Goal: Contribute content: Add original content to the website for others to see

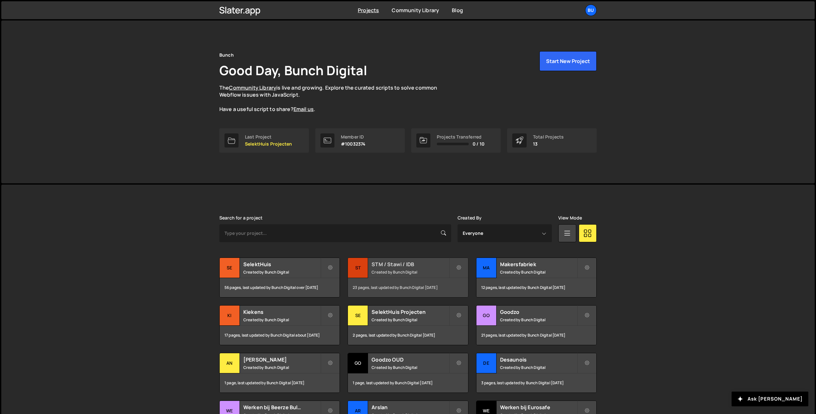
drag, startPoint x: 427, startPoint y: 270, endPoint x: 430, endPoint y: 265, distance: 5.3
click at [427, 270] on small "Created by Bunch Digital" at bounding box center [410, 271] width 77 height 5
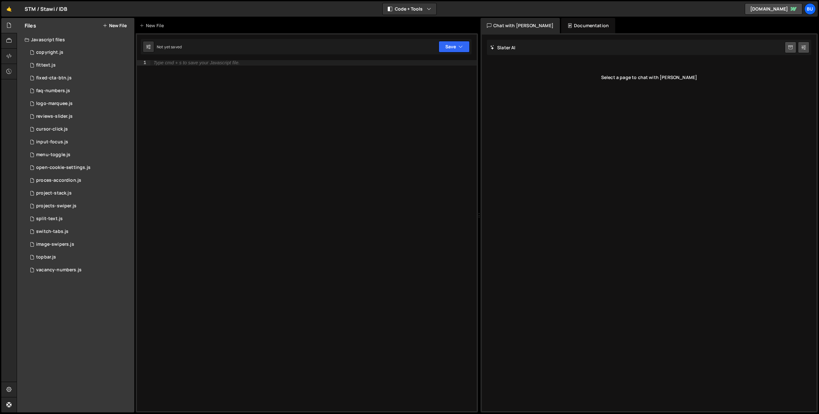
click at [205, 97] on div "Type cmd + s to save your Javascript file." at bounding box center [313, 240] width 326 height 361
paste textarea "})"
type textarea "})"
click at [121, 25] on button "New File" at bounding box center [115, 25] width 24 height 5
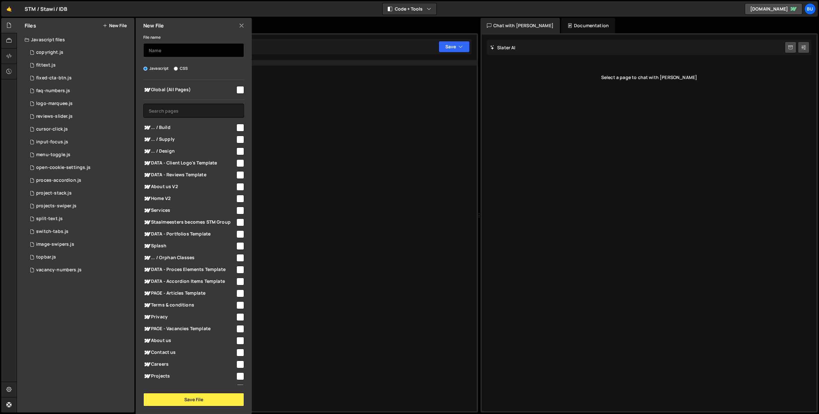
click at [163, 49] on input "text" at bounding box center [193, 50] width 101 height 14
type input "perspective-slides"
click at [238, 91] on input "checkbox" at bounding box center [240, 90] width 8 height 8
checkbox input "true"
click at [198, 397] on button "Save File" at bounding box center [193, 399] width 101 height 13
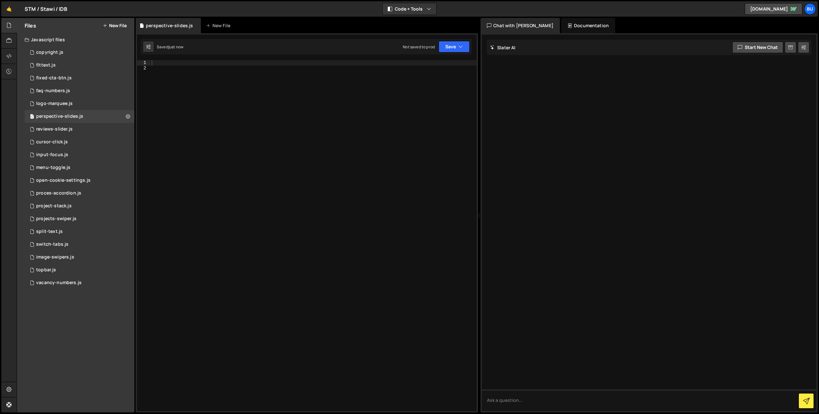
click at [285, 166] on div at bounding box center [313, 240] width 326 height 361
paste textarea "})"
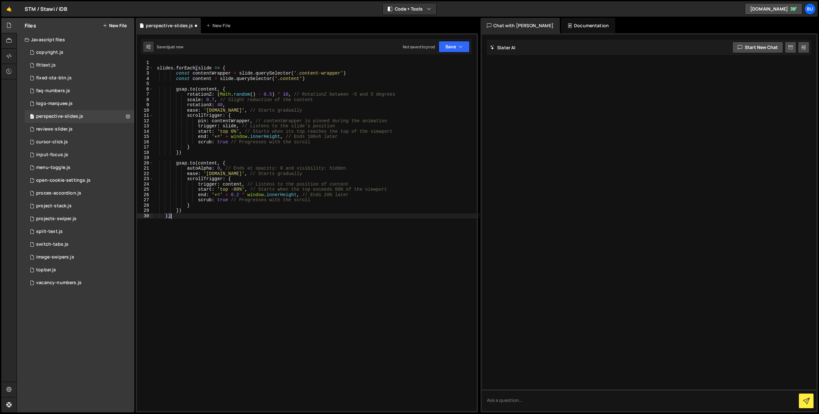
drag, startPoint x: 189, startPoint y: 94, endPoint x: 185, endPoint y: 83, distance: 12.8
click at [189, 94] on div "slides . forEach ( slide => { const contentWrapper = slide . querySelector ( '.…" at bounding box center [315, 240] width 324 height 361
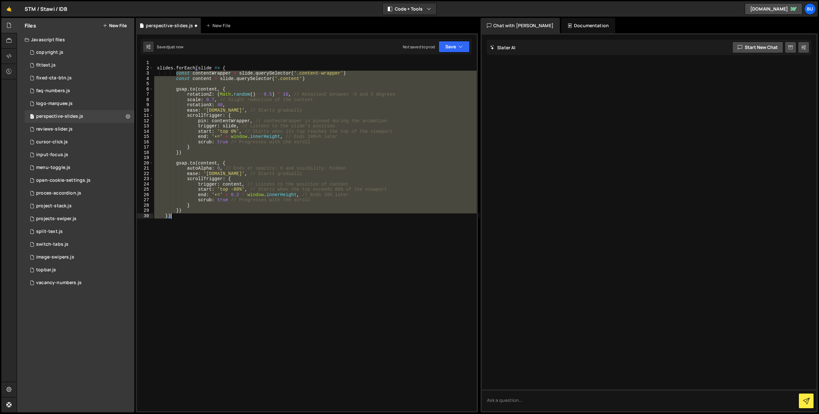
drag, startPoint x: 199, startPoint y: 96, endPoint x: 222, endPoint y: 210, distance: 117.1
click at [226, 214] on div "slides . forEach ( slide => { const contentWrapper = slide . querySelector ( '.…" at bounding box center [315, 240] width 324 height 361
click at [221, 228] on div "slides . forEach ( slide => { const contentWrapper = slide . querySelector ( '.…" at bounding box center [315, 235] width 324 height 351
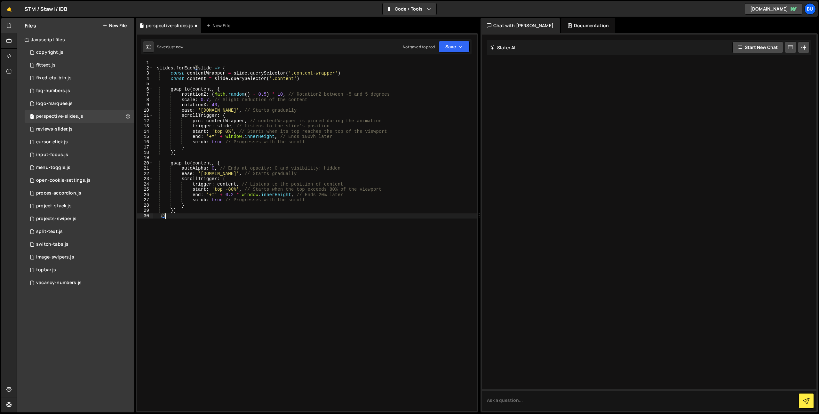
click at [258, 208] on div "slides . forEach ( slide => { const contentWrapper = slide . querySelector ( '.…" at bounding box center [315, 240] width 324 height 361
click at [212, 333] on div "slides . forEach ( slide => { const contentWrapper = slide . querySelector ( '.…" at bounding box center [315, 240] width 324 height 361
type textarea "})"
type textarea ".item1 .container {"
type textarea "}"
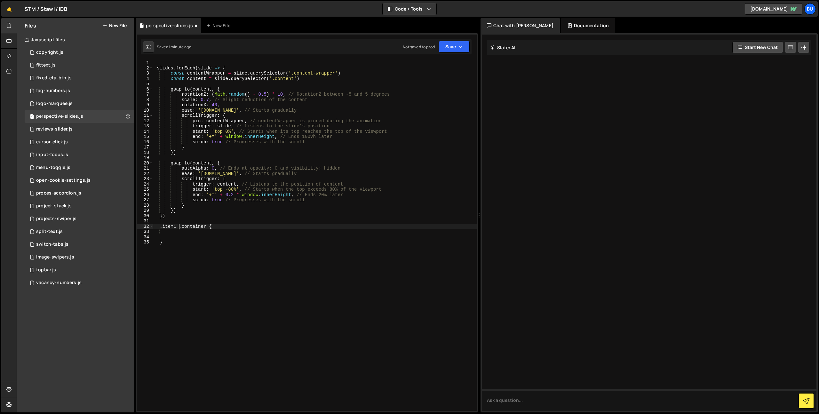
click at [181, 226] on div "slides . forEach ( slide => { const contentWrapper = slide . querySelector ( '.…" at bounding box center [315, 240] width 324 height 361
type textarea ".item1 .container {"
click at [311, 85] on div "slides . forEach ( slide => { const contentWrapper = slide . querySelector ( '.…" at bounding box center [315, 240] width 324 height 361
click at [301, 74] on div "slides . forEach ( slide => { const contentWrapper = slide . querySelector ( '.…" at bounding box center [315, 240] width 324 height 361
drag, startPoint x: 301, startPoint y: 74, endPoint x: 325, endPoint y: 73, distance: 23.4
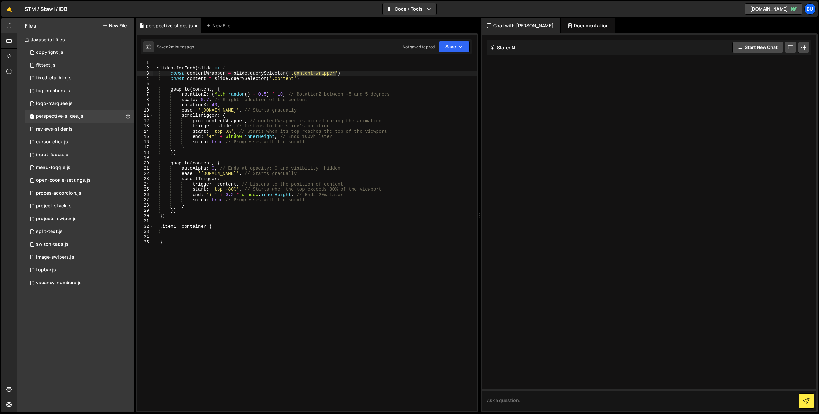
click at [321, 75] on div "slides . forEach ( slide => { const contentWrapper = slide . querySelector ( '.…" at bounding box center [315, 240] width 324 height 361
click at [269, 92] on div "slides . forEach ( slide => { const contentWrapper = slide . querySelector ( '.…" at bounding box center [315, 240] width 324 height 361
click at [311, 107] on div "slides . forEach ( slide => { const contentWrapper = slide . querySelector ( '.…" at bounding box center [315, 240] width 324 height 361
click at [330, 120] on div "slides . forEach ( slide => { const contentWrapper = slide . querySelector ( '.…" at bounding box center [315, 240] width 324 height 361
click at [298, 117] on div "slides . forEach ( slide => { const contentWrapper = slide . querySelector ( '.…" at bounding box center [315, 240] width 324 height 361
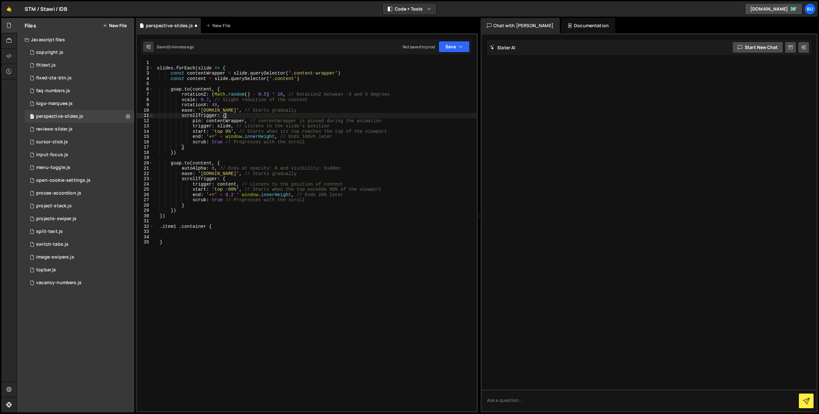
click at [329, 95] on div "slides . forEach ( slide => { const contentWrapper = slide . querySelector ( '.…" at bounding box center [315, 240] width 324 height 361
type textarea "rotationZ: (Math.random() - 0.5) * 10, // RotationZ between -5 and 5 degrees"
click at [225, 84] on div "slides . forEach ( slide => { const contentWrapper = slide . querySelector ( '.…" at bounding box center [315, 240] width 324 height 361
click at [204, 69] on div "slides . forEach ( slide => { const contentWrapper = slide . querySelector ( '.…" at bounding box center [315, 240] width 324 height 361
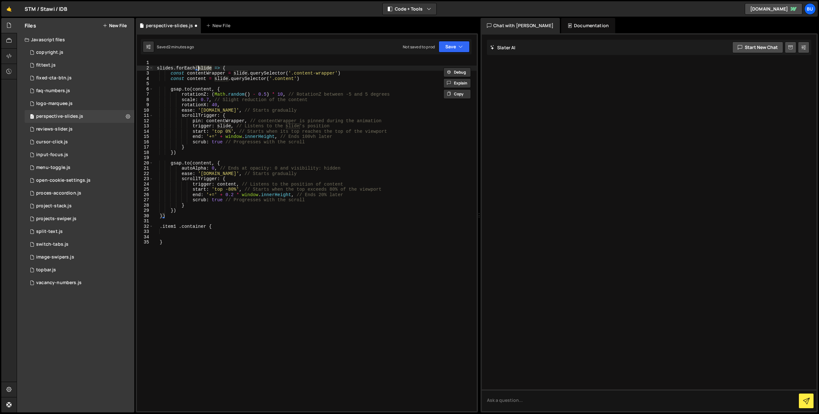
click at [299, 74] on div "slides . forEach ( slide => { const contentWrapper = slide . querySelector ( '.…" at bounding box center [315, 240] width 324 height 361
click at [297, 75] on div "slides . forEach ( slide => { const contentWrapper = slide . querySelector ( '.…" at bounding box center [315, 240] width 324 height 361
paste textarea "perspective-slide"
click at [329, 74] on div "slides . forEach ( slide => { const contentWrapper = slide . querySelector ( '.…" at bounding box center [315, 240] width 324 height 361
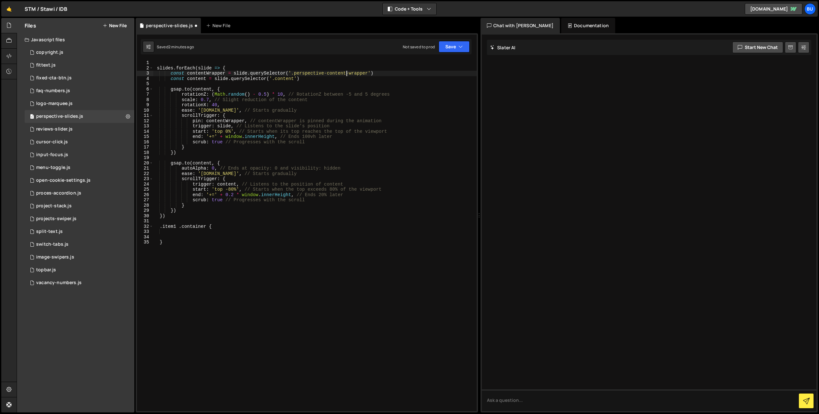
click at [312, 77] on div "slides . forEach ( slide => { const contentWrapper = slide . querySelector ( '.…" at bounding box center [315, 240] width 324 height 361
click at [299, 73] on div "slides . forEach ( slide => { const contentWrapper = slide . querySelector ( '.…" at bounding box center [315, 240] width 324 height 361
drag, startPoint x: 296, startPoint y: 73, endPoint x: 345, endPoint y: 75, distance: 49.3
click at [345, 75] on div "slides . forEach ( slide => { const contentWrapper = slide . querySelector ( '.…" at bounding box center [315, 240] width 324 height 361
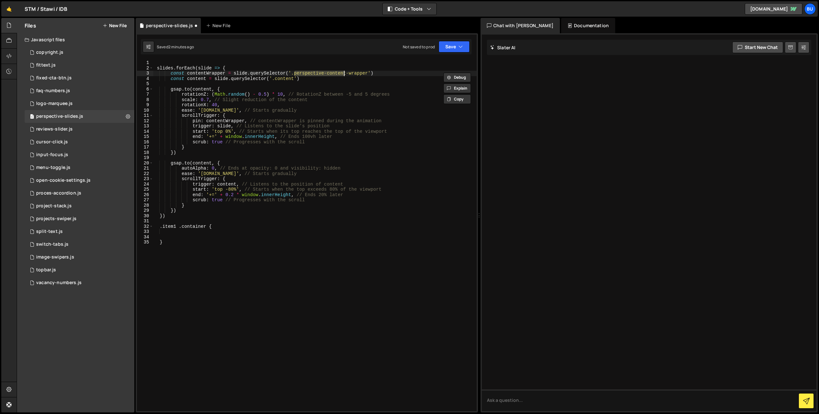
drag, startPoint x: 294, startPoint y: 74, endPoint x: 321, endPoint y: 80, distance: 28.2
click at [346, 74] on div "slides . forEach ( slide => { const contentWrapper = slide . querySelector ( '.…" at bounding box center [315, 240] width 324 height 361
click at [276, 79] on div "slides . forEach ( slide => { const contentWrapper = slide . querySelector ( '.…" at bounding box center [315, 240] width 324 height 361
paste textarea "perspective-content"
drag, startPoint x: 309, startPoint y: 79, endPoint x: 324, endPoint y: 76, distance: 15.2
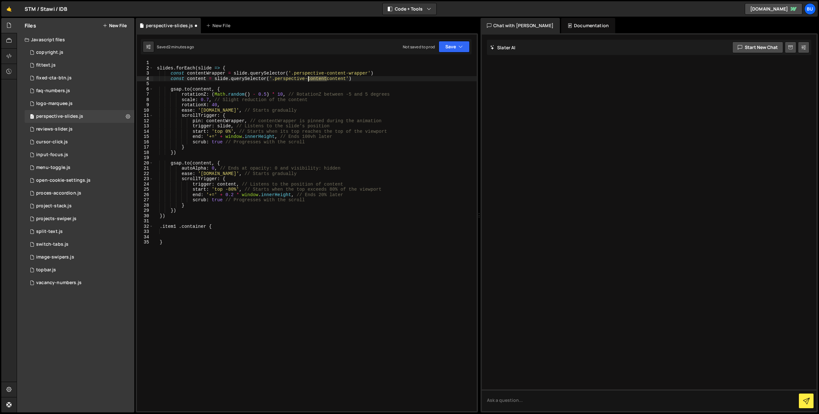
click at [307, 78] on div "slides . forEach ( slide => { const contentWrapper = slide . querySelector ( '.…" at bounding box center [315, 240] width 324 height 361
click at [233, 70] on div "slides . forEach ( slide => { const contentWrapper = slide . querySelector ( '.…" at bounding box center [315, 240] width 324 height 361
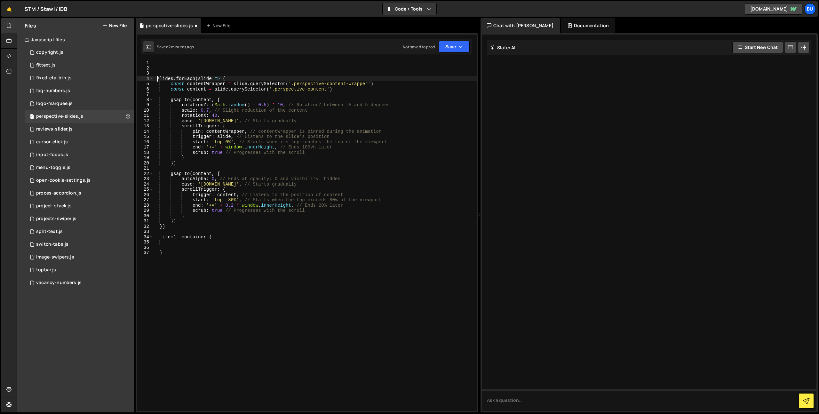
type textarea "slides.forEach(slide => {"
paste textarea "const slides = document.querySelectorAll('.mwg_effect031 .slide')"
drag, startPoint x: 294, startPoint y: 86, endPoint x: 346, endPoint y: 84, distance: 52.2
click at [345, 85] on div "const slides = document . querySelectorAll ( '.mwg_effect031 .slide' ) slides .…" at bounding box center [315, 240] width 324 height 361
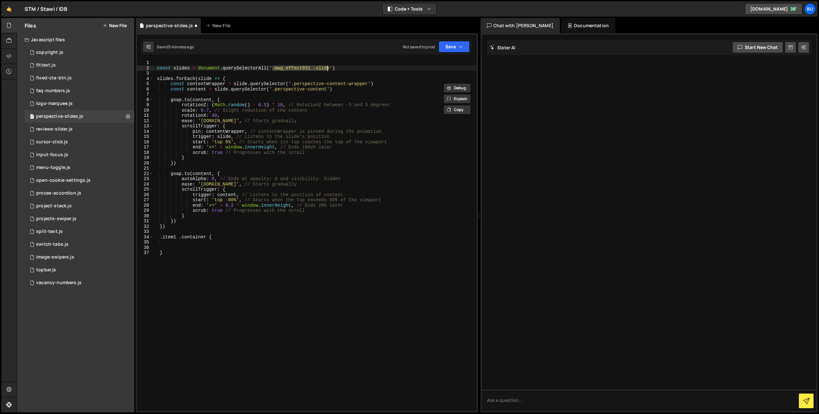
drag, startPoint x: 272, startPoint y: 69, endPoint x: 331, endPoint y: 70, distance: 59.2
click at [331, 70] on div "const slides = document . querySelectorAll ( '.mwg_effect031 .slide' ) slides .…" at bounding box center [315, 240] width 324 height 361
paste textarea "perspective-content"
click at [308, 68] on div "const slides = document . querySelectorAll ( '.perspective-content' ) slides . …" at bounding box center [315, 240] width 324 height 361
type textarea "const slides = document.querySelectorAll('.perspective-slide')"
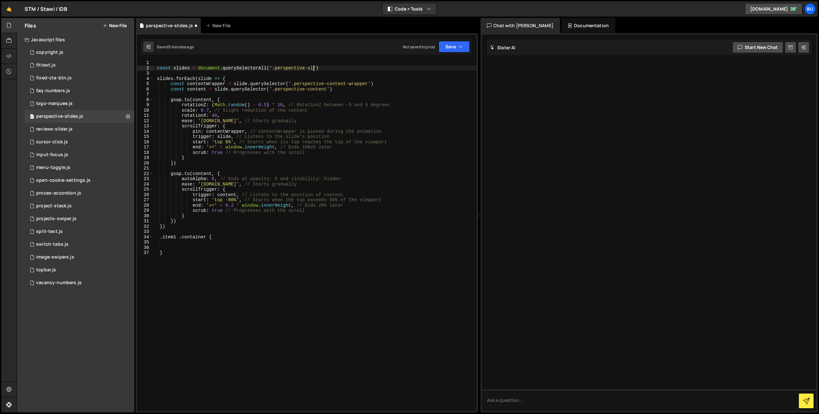
scroll to position [0, 12]
click at [340, 93] on div "const slides = document . querySelectorAll ( '.perspective-slide' ) slides . fo…" at bounding box center [315, 240] width 324 height 361
click at [364, 82] on div "const slides = document . querySelectorAll ( '.perspective-slide' ) slides . fo…" at bounding box center [315, 240] width 324 height 361
drag, startPoint x: 290, startPoint y: 103, endPoint x: 313, endPoint y: 98, distance: 23.2
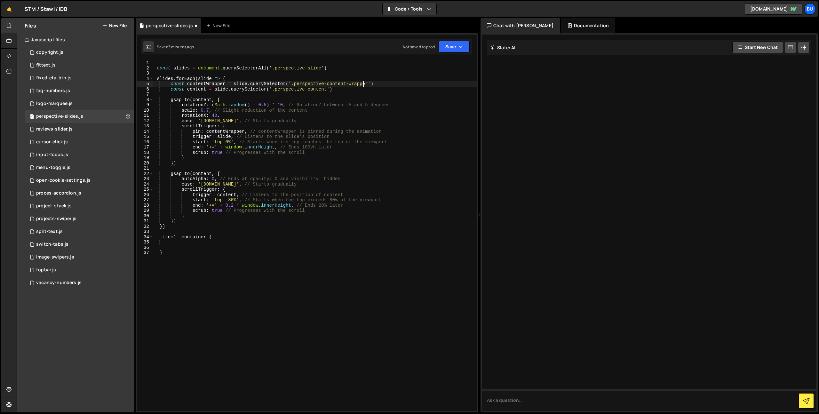
click at [290, 103] on div "const slides = document . querySelectorAll ( '.perspective-slide' ) slides . fo…" at bounding box center [315, 240] width 324 height 361
click at [324, 101] on div "const slides = document . querySelectorAll ( '.perspective-slide' ) slides . fo…" at bounding box center [315, 240] width 324 height 361
drag, startPoint x: 312, startPoint y: 160, endPoint x: 329, endPoint y: 145, distance: 22.7
click at [312, 160] on div "const slides = document . querySelectorAll ( '.perspective-slide' ) slides . fo…" at bounding box center [315, 240] width 324 height 361
click at [348, 142] on div "const slides = document . querySelectorAll ( '.perspective-slide' ) slides . fo…" at bounding box center [315, 240] width 324 height 361
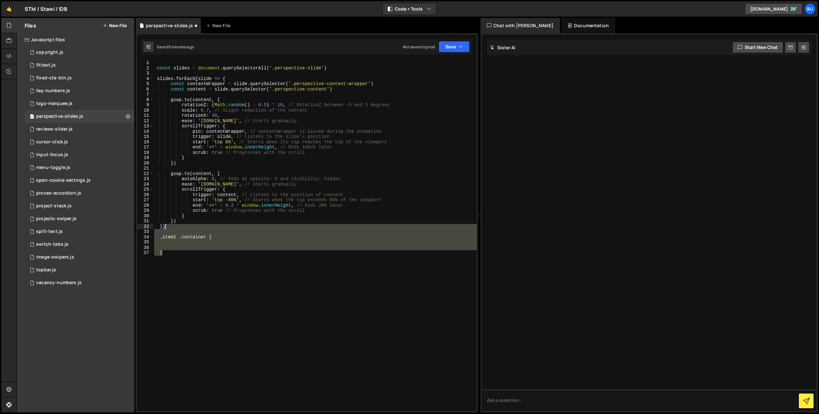
drag, startPoint x: 186, startPoint y: 255, endPoint x: 199, endPoint y: 225, distance: 32.7
click at [196, 227] on div "const slides = document . querySelectorAll ( '.perspective-slide' ) slides . fo…" at bounding box center [315, 240] width 324 height 361
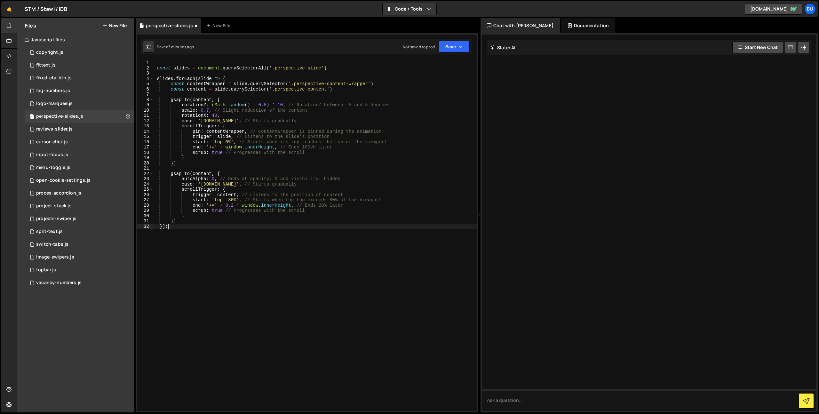
scroll to position [0, 1]
click at [307, 107] on div "const slides = document . querySelectorAll ( '.perspective-slide' ) slides . fo…" at bounding box center [315, 240] width 324 height 361
click at [351, 91] on div "const slides = document . querySelectorAll ( '.perspective-slide' ) slides . fo…" at bounding box center [315, 240] width 324 height 361
click at [450, 45] on button "Save" at bounding box center [454, 47] width 31 height 12
click at [427, 64] on div "Save to Staging S" at bounding box center [432, 62] width 67 height 6
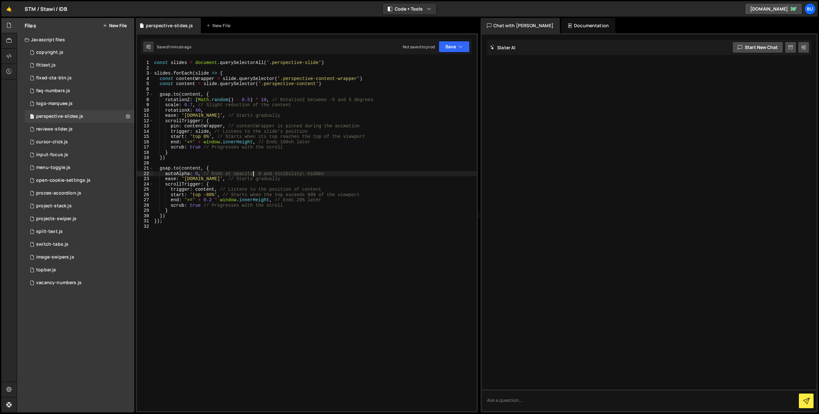
drag, startPoint x: 252, startPoint y: 172, endPoint x: 257, endPoint y: 164, distance: 8.8
click at [253, 171] on div "const slides = document . querySelectorAll ( '.perspective-slide' ) slides . fo…" at bounding box center [315, 240] width 324 height 361
type textarea "[DOMAIN_NAME](content, { autoAlpha: 0, // Ends at opacity: 0 and visibility: hi…"
click at [273, 163] on div "const slides = document . querySelectorAll ( '.perspective-slide' ) slides . fo…" at bounding box center [315, 240] width 324 height 361
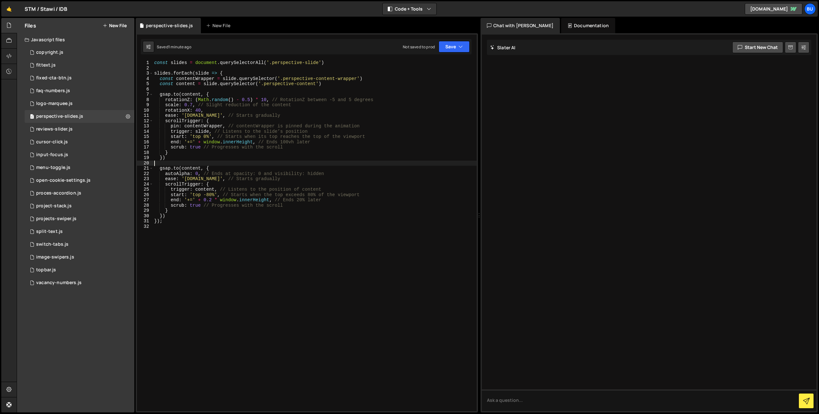
click at [264, 191] on div "const slides = document . querySelectorAll ( '.perspective-slide' ) slides . fo…" at bounding box center [315, 240] width 324 height 361
click at [295, 185] on div "const slides = document . querySelectorAll ( '.perspective-slide' ) slides . fo…" at bounding box center [315, 240] width 324 height 361
click at [206, 136] on div "const slides = document . querySelectorAll ( '.perspective-slide' ) slides . fo…" at bounding box center [315, 240] width 324 height 361
click at [197, 139] on div "const slides = document . querySelectorAll ( '.perspective-slide' ) slides . fo…" at bounding box center [315, 240] width 324 height 361
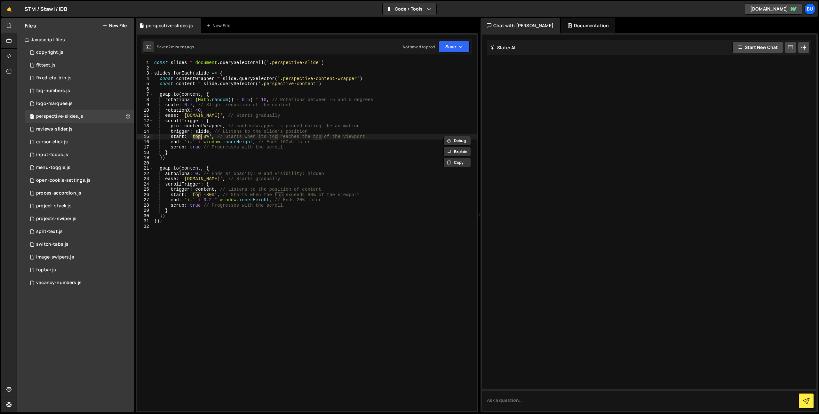
click at [270, 138] on div "const slides = document . querySelectorAll ( '.perspective-slide' ) slides . fo…" at bounding box center [315, 240] width 324 height 361
click at [196, 139] on div "const slides = document . querySelectorAll ( '.perspective-slide' ) slides . fo…" at bounding box center [315, 240] width 324 height 361
click at [457, 46] on button "Save" at bounding box center [454, 47] width 31 height 12
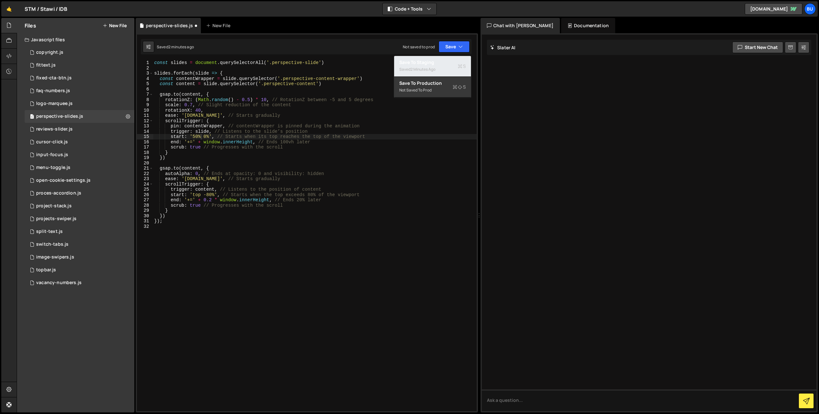
click at [441, 61] on div "Save to Staging S" at bounding box center [432, 62] width 67 height 6
click at [209, 137] on div "const slides = document . querySelectorAll ( '.perspective-slide' ) slides . fo…" at bounding box center [315, 240] width 324 height 361
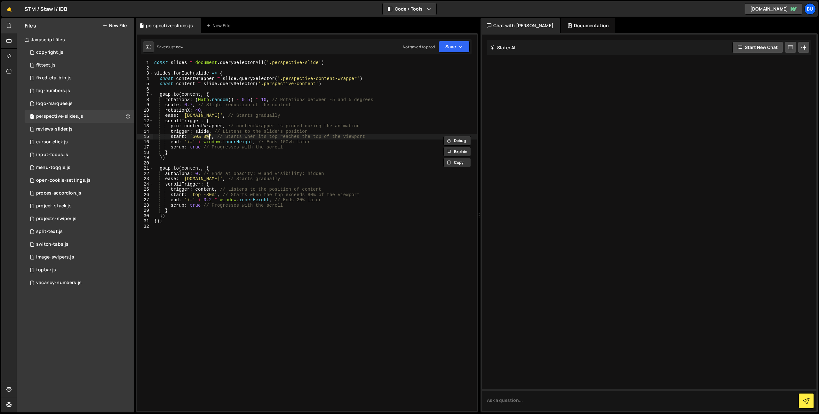
click at [230, 138] on div "const slides = document . querySelectorAll ( '.perspective-slide' ) slides . fo…" at bounding box center [315, 240] width 324 height 361
click at [238, 198] on div "const slides = document . querySelectorAll ( '.perspective-slide' ) slides . fo…" at bounding box center [315, 240] width 324 height 361
click at [199, 138] on div "const slides = document . querySelectorAll ( '.perspective-slide' ) slides . fo…" at bounding box center [315, 240] width 324 height 361
click at [335, 141] on div "const slides = document . querySelectorAll ( '.perspective-slide' ) slides . fo…" at bounding box center [315, 240] width 324 height 361
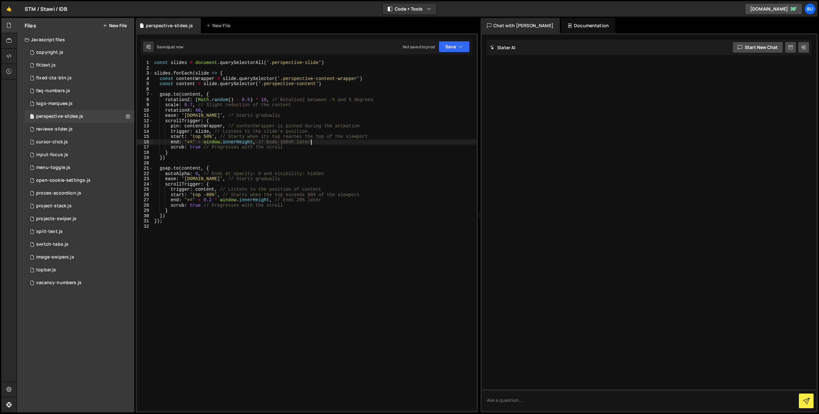
type textarea "end: '+=' + window.innerHeight, // Ends 100vh later"
click at [232, 162] on div "const slides = document . querySelectorAll ( '.perspective-slide' ) slides . fo…" at bounding box center [315, 240] width 324 height 361
click at [209, 136] on div "const slides = document . querySelectorAll ( '.perspective-slide' ) slides . fo…" at bounding box center [315, 240] width 324 height 361
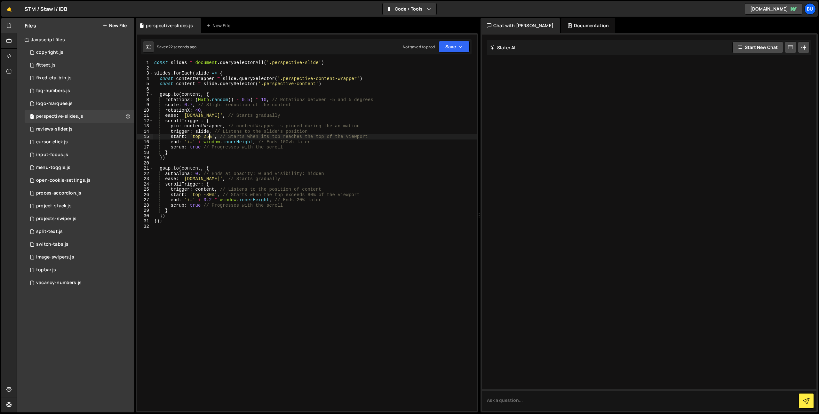
click at [239, 174] on div "const slides = document . querySelectorAll ( '.perspective-slide' ) slides . fo…" at bounding box center [315, 240] width 324 height 361
drag, startPoint x: 234, startPoint y: 185, endPoint x: 236, endPoint y: 179, distance: 5.9
click at [234, 185] on div "const slides = document . querySelectorAll ( '.perspective-slide' ) slides . fo…" at bounding box center [315, 240] width 324 height 361
click at [348, 199] on div "const slides = document . querySelectorAll ( '.perspective-slide' ) slides . fo…" at bounding box center [315, 240] width 324 height 361
drag, startPoint x: 249, startPoint y: 154, endPoint x: 217, endPoint y: 147, distance: 33.5
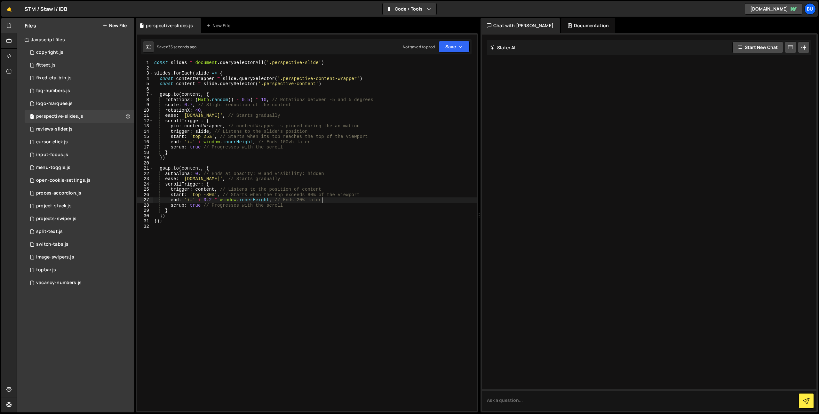
click at [249, 154] on div "const slides = document . querySelectorAll ( '.perspective-slide' ) slides . fo…" at bounding box center [315, 240] width 324 height 361
click at [171, 140] on div "const slides = document . querySelectorAll ( '.perspective-slide' ) slides . fo…" at bounding box center [315, 240] width 324 height 361
click at [172, 200] on div "const slides = document . querySelectorAll ( '.perspective-slide' ) slides . fo…" at bounding box center [315, 240] width 324 height 361
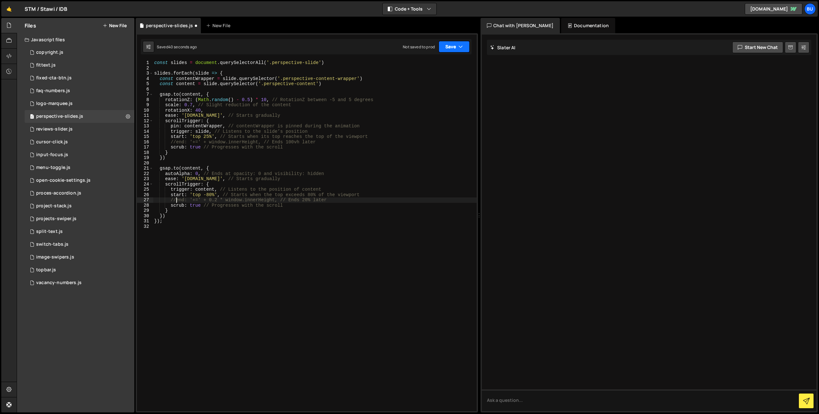
click at [454, 51] on button "Save" at bounding box center [454, 47] width 31 height 12
click at [451, 65] on div "Save to Staging S" at bounding box center [432, 62] width 67 height 6
click at [270, 133] on div "const slides = document . querySelectorAll ( '.perspective-slide' ) slides . fo…" at bounding box center [315, 240] width 324 height 361
click at [315, 113] on div "const slides = document . querySelectorAll ( '.perspective-slide' ) slides . fo…" at bounding box center [315, 240] width 324 height 361
drag, startPoint x: 310, startPoint y: 107, endPoint x: 302, endPoint y: 105, distance: 8.2
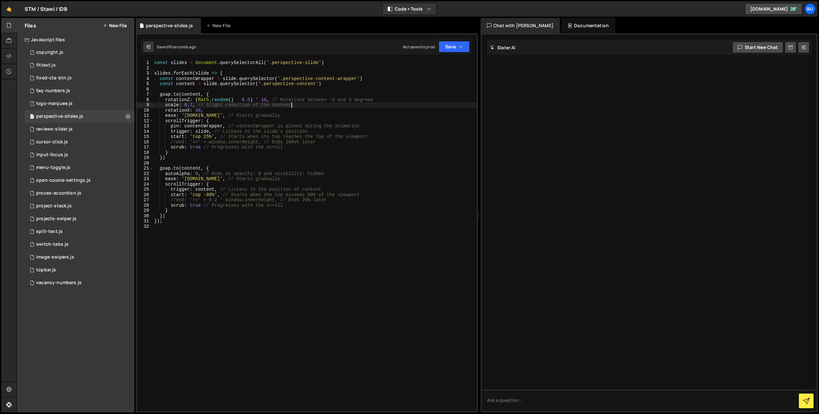
click at [310, 107] on div "const slides = document . querySelectorAll ( '.perspective-slide' ) slides . fo…" at bounding box center [315, 240] width 324 height 361
click at [290, 110] on div "const slides = document . querySelectorAll ( '.perspective-slide' ) slides . fo…" at bounding box center [315, 240] width 324 height 361
click at [306, 107] on div "const slides = document . querySelectorAll ( '.perspective-slide' ) slides . fo…" at bounding box center [315, 240] width 324 height 361
click at [289, 112] on div "const slides = document . querySelectorAll ( '.perspective-slide' ) slides . fo…" at bounding box center [315, 240] width 324 height 361
click at [306, 107] on div "const slides = document . querySelectorAll ( '.perspective-slide' ) slides . fo…" at bounding box center [315, 240] width 324 height 361
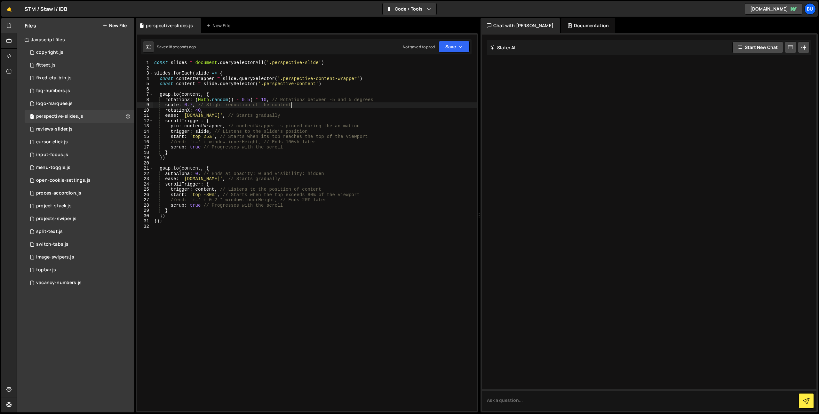
drag, startPoint x: 288, startPoint y: 113, endPoint x: 300, endPoint y: 108, distance: 12.9
click at [288, 113] on div "const slides = document . querySelectorAll ( '.perspective-slide' ) slides . fo…" at bounding box center [315, 240] width 324 height 361
click at [310, 108] on div "const slides = document . querySelectorAll ( '.perspective-slide' ) slides . fo…" at bounding box center [315, 240] width 324 height 361
drag, startPoint x: 290, startPoint y: 115, endPoint x: 305, endPoint y: 107, distance: 17.0
click at [290, 115] on div "const slides = document . querySelectorAll ( '.perspective-slide' ) slides . fo…" at bounding box center [315, 240] width 324 height 361
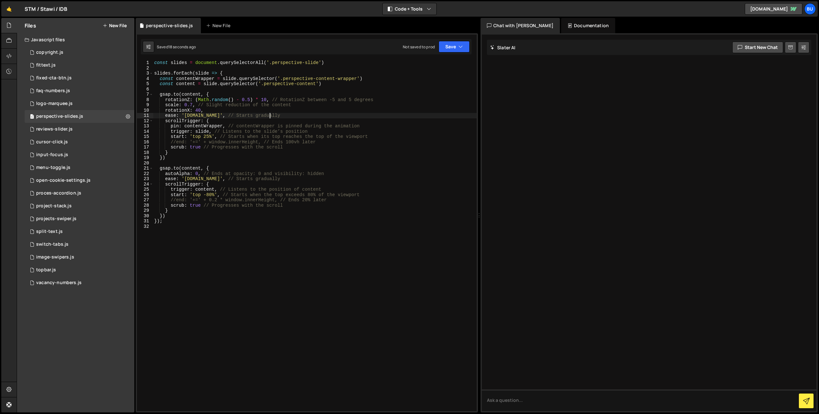
click at [314, 108] on div "const slides = document . querySelectorAll ( '.perspective-slide' ) slides . fo…" at bounding box center [315, 240] width 324 height 361
click at [291, 114] on div "const slides = document . querySelectorAll ( '.perspective-slide' ) slides . fo…" at bounding box center [315, 240] width 324 height 361
click at [317, 104] on div "const slides = document . querySelectorAll ( '.perspective-slide' ) slides . fo…" at bounding box center [315, 240] width 324 height 361
click at [287, 112] on div "const slides = document . querySelectorAll ( '.perspective-slide' ) slides . fo…" at bounding box center [315, 240] width 324 height 361
click at [309, 103] on div "const slides = document . querySelectorAll ( '.perspective-slide' ) slides . fo…" at bounding box center [315, 240] width 324 height 361
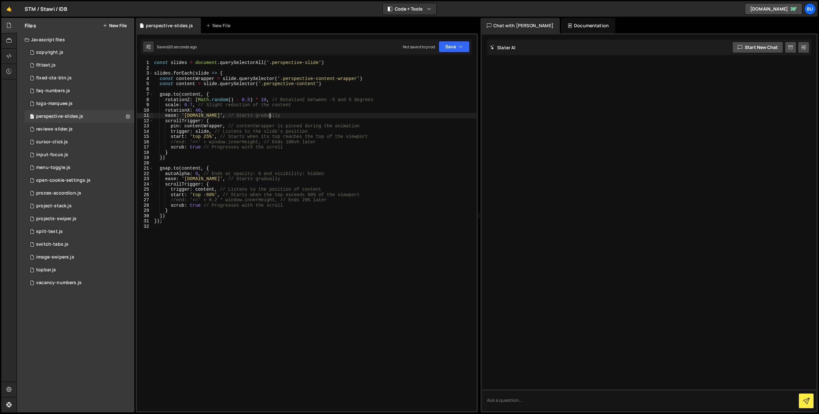
click at [277, 118] on div "const slides = document . querySelectorAll ( '.perspective-slide' ) slides . fo…" at bounding box center [315, 240] width 324 height 361
click at [289, 111] on div "const slides = document . querySelectorAll ( '.perspective-slide' ) slides . fo…" at bounding box center [315, 240] width 324 height 361
click at [318, 109] on div "const slides = document . querySelectorAll ( '.perspective-slide' ) slides . fo…" at bounding box center [315, 240] width 324 height 361
drag, startPoint x: 193, startPoint y: 255, endPoint x: 159, endPoint y: -47, distance: 303.2
click at [159, 0] on html "Projects [GEOGRAPHIC_DATA] Blog Bu Projects Your Teams Invite team member Accou…" at bounding box center [409, 207] width 819 height 414
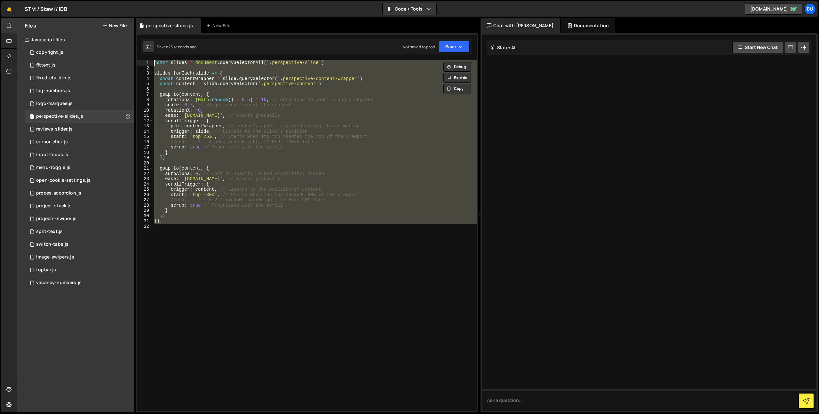
type textarea "// const slides = document.querySelectorAll('.perspective-slide')"
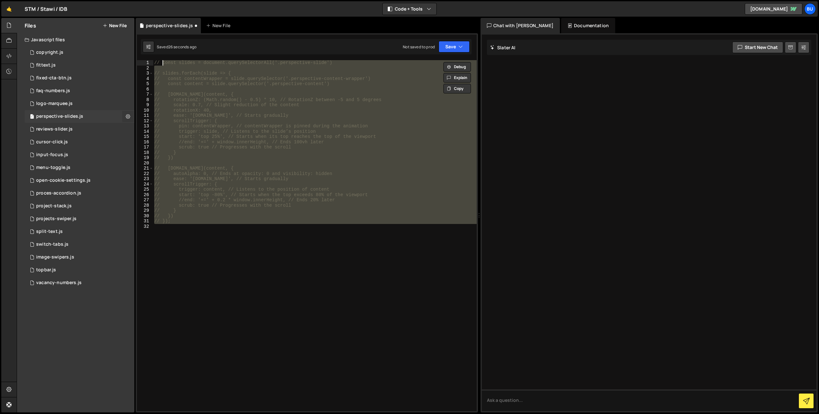
drag, startPoint x: 128, startPoint y: 118, endPoint x: 126, endPoint y: 113, distance: 4.9
click at [128, 118] on icon at bounding box center [128, 116] width 4 height 6
type input "perspective-slides"
radio input "true"
click at [173, 131] on button "Edit File Settings" at bounding box center [167, 129] width 63 height 13
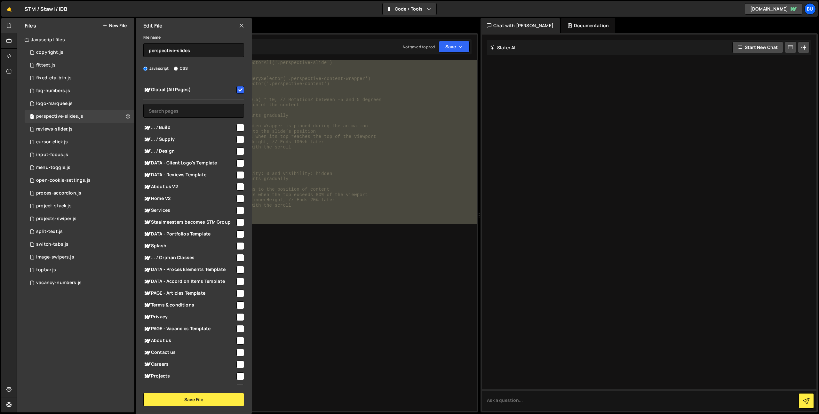
click at [238, 90] on input "checkbox" at bounding box center [240, 90] width 8 height 8
checkbox input "false"
click at [189, 399] on button "Save File" at bounding box center [193, 399] width 101 height 13
click at [396, 232] on div "// const slides = document.querySelectorAll('.perspective-slide') // slides.for…" at bounding box center [315, 240] width 324 height 361
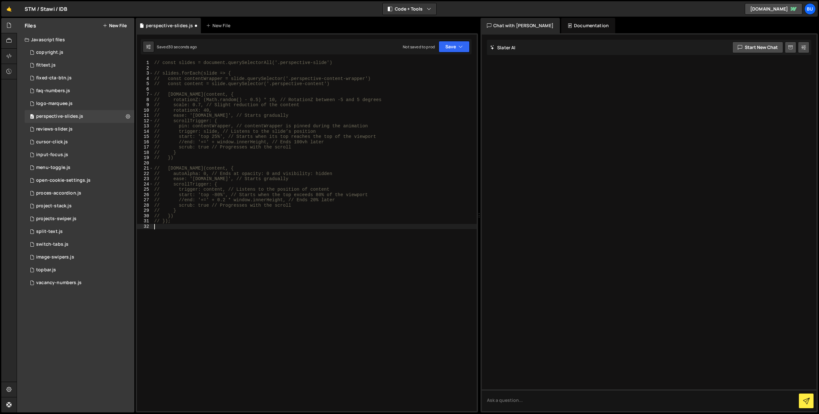
scroll to position [0, 0]
click at [13, 9] on link "🤙" at bounding box center [9, 8] width 16 height 15
